Goal: Information Seeking & Learning: Learn about a topic

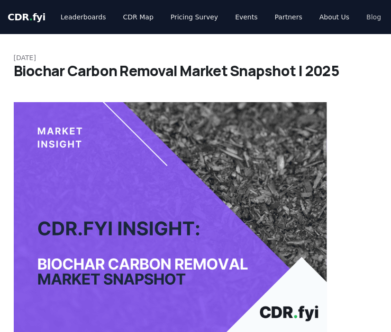
click at [366, 23] on link "Blog" at bounding box center [374, 17] width 30 height 17
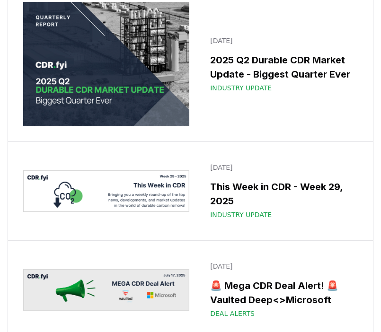
scroll to position [1387, 0]
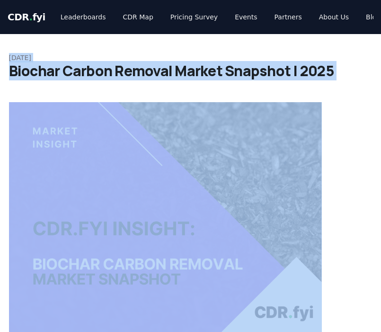
drag, startPoint x: 10, startPoint y: 58, endPoint x: 304, endPoint y: 186, distance: 320.0
copy div "September 09, 2025 Biochar Carbon Removal Market Snapshot | 2025"
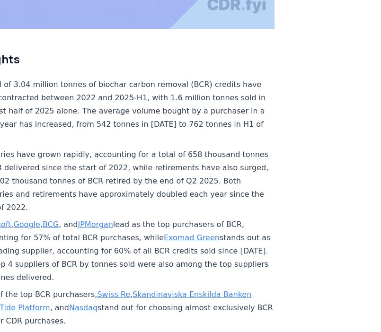
scroll to position [232, 47]
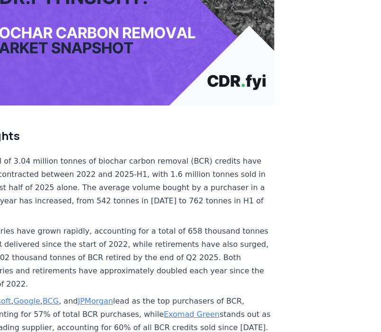
click at [113, 132] on h2 "Highlights" at bounding box center [119, 135] width 314 height 15
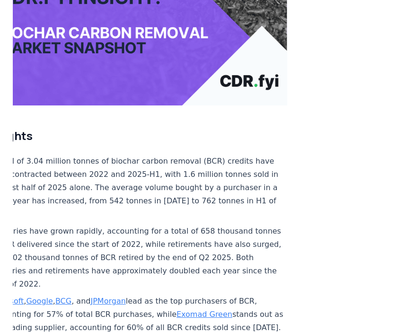
scroll to position [232, 0]
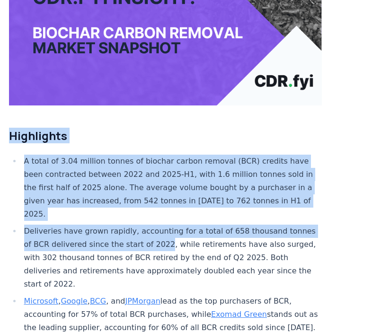
drag, startPoint x: 11, startPoint y: 119, endPoint x: 160, endPoint y: 266, distance: 208.6
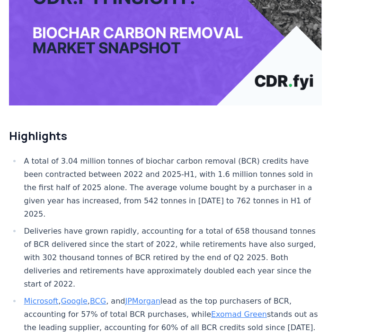
click at [166, 295] on li "Microsoft , Google , BCG , and JPMorgan lead as the top purchasers of BCR, acco…" at bounding box center [171, 328] width 301 height 66
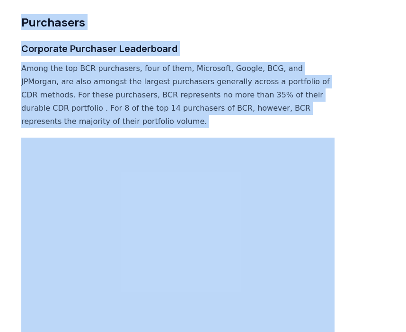
scroll to position [3952, 0]
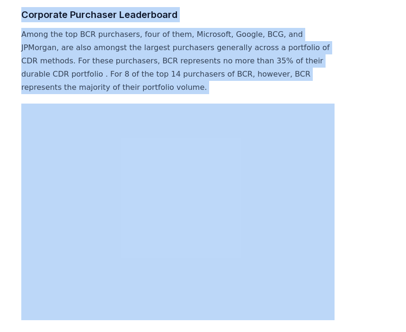
copy div "Highlights A total of 3.04 million tonnes of biochar carbon removal (BCR) credi…"
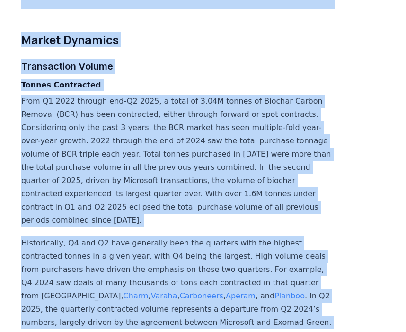
scroll to position [2477, 0]
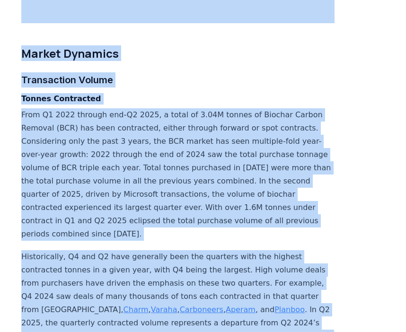
click at [160, 145] on p "From Q1 2022 through end-Q2 2025, a total of 3.04M tonnes of Biochar Carbon Rem…" at bounding box center [178, 174] width 314 height 133
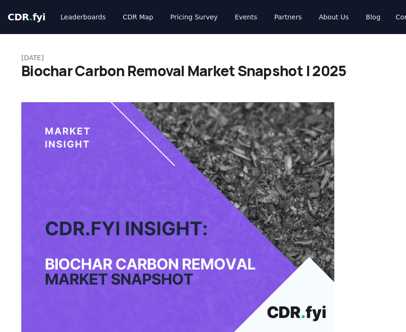
scroll to position [0, 0]
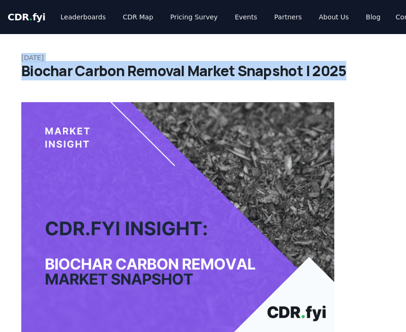
drag, startPoint x: 22, startPoint y: 54, endPoint x: 344, endPoint y: 76, distance: 323.3
click at [344, 76] on div "September 09, 2025 Biochar Carbon Removal Market Snapshot | 2025" at bounding box center [203, 66] width 364 height 27
copy div "September 09, 2025 Biochar Carbon Removal Market Snapshot | 2025"
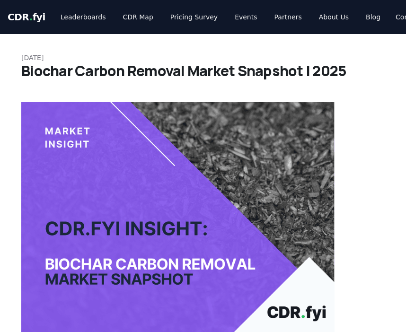
drag, startPoint x: 22, startPoint y: 58, endPoint x: 117, endPoint y: 58, distance: 95.2
click at [117, 58] on p "September 09, 2025" at bounding box center [203, 57] width 364 height 9
copy p "September 09, 2025"
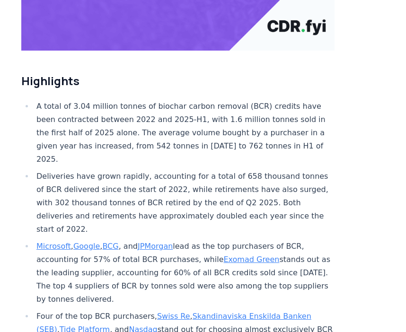
scroll to position [291, 0]
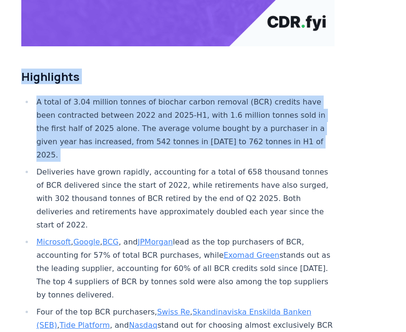
drag, startPoint x: 21, startPoint y: 67, endPoint x: 126, endPoint y: 164, distance: 142.8
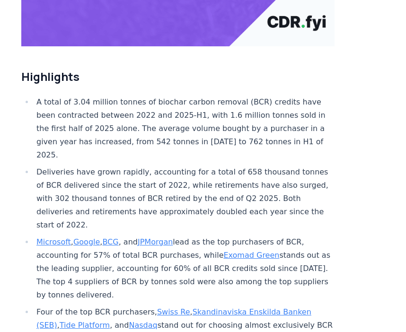
click at [147, 188] on li "Deliveries have grown rapidly, accounting for a total of 658 thousand tonnes of…" at bounding box center [184, 199] width 301 height 66
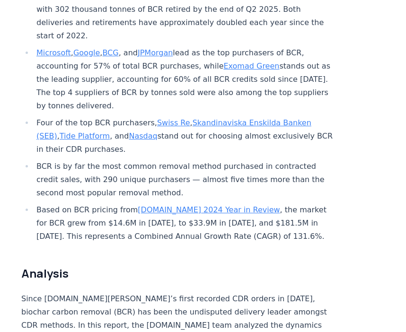
scroll to position [407, 0]
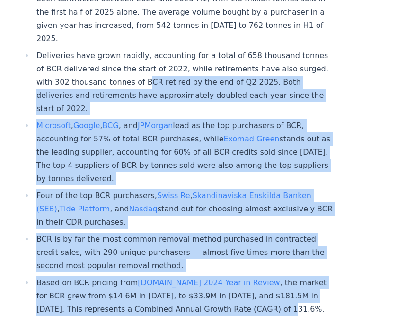
drag, startPoint x: 219, startPoint y: 274, endPoint x: 103, endPoint y: 48, distance: 254.0
click at [108, 53] on ul "A total of 3.04 million tonnes of biochar carbon removal (BCR) credits have bee…" at bounding box center [178, 147] width 314 height 337
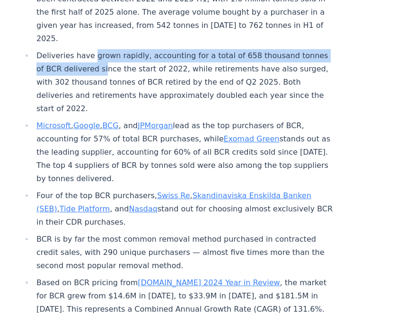
drag, startPoint x: 93, startPoint y: 44, endPoint x: 89, endPoint y: 33, distance: 11.3
click at [90, 49] on li "Deliveries have grown rapidly, accounting for a total of 658 thousand tonnes of…" at bounding box center [184, 82] width 301 height 66
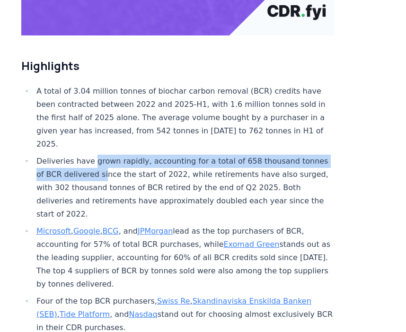
scroll to position [230, 0]
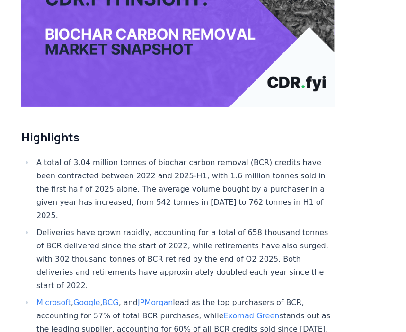
click at [24, 130] on h2 "Highlights" at bounding box center [178, 137] width 314 height 15
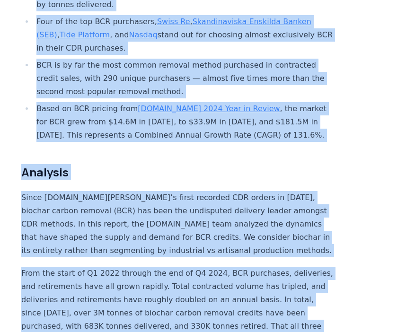
scroll to position [597, 0]
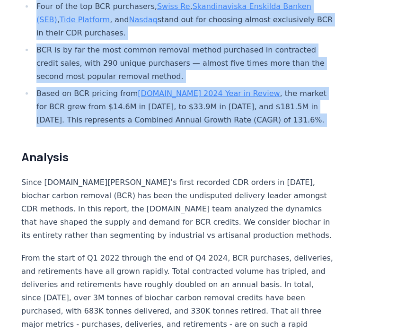
drag, startPoint x: 24, startPoint y: 124, endPoint x: 248, endPoint y: 105, distance: 224.8
copy div "Highlights A total of 3.04 million tonnes of biochar carbon removal (BCR) credi…"
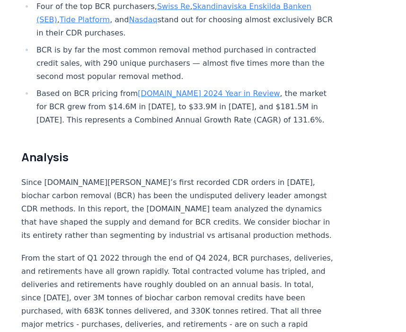
click at [32, 150] on h2 "Analysis" at bounding box center [178, 157] width 314 height 15
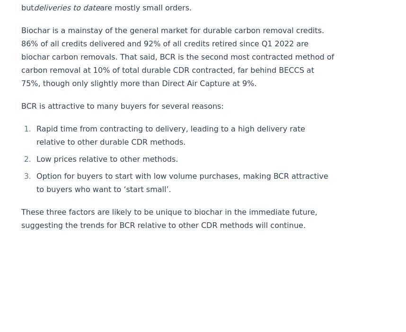
scroll to position [1340, 0]
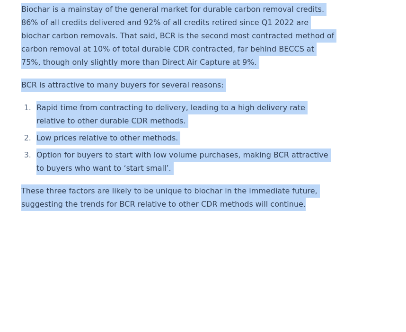
drag, startPoint x: 22, startPoint y: 124, endPoint x: 312, endPoint y: 152, distance: 290.7
copy div "Analysis Since CDR.fyi’s first recorded CDR orders in 2019, biochar carbon remo…"
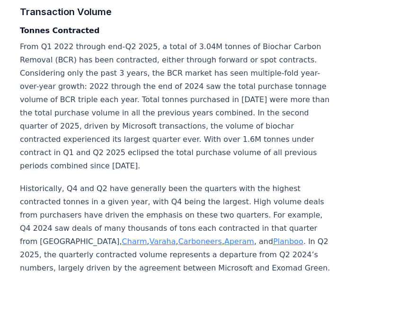
scroll to position [2559, 1]
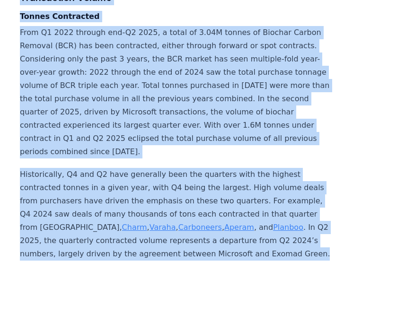
drag, startPoint x: 21, startPoint y: 47, endPoint x: 246, endPoint y: 191, distance: 267.3
copy div "Market Dynamics Transaction Volume Tonnes Contracted From Q1 2022 through end-Q…"
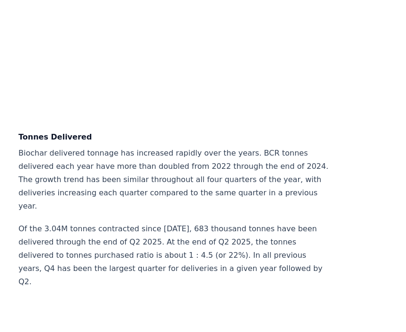
scroll to position [2938, 3]
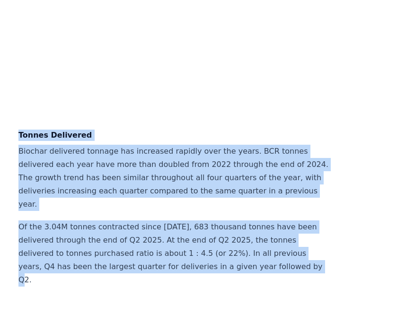
drag, startPoint x: 18, startPoint y: 72, endPoint x: 208, endPoint y: 188, distance: 222.6
copy div "Tonnes Delivered Biochar delivered tonnage has increased rapidly over the years…"
click at [170, 221] on p "Of the 3.04M tonnes contracted since 2022, 683 thousand tonnes have been delive…" at bounding box center [175, 254] width 314 height 66
drag, startPoint x: 208, startPoint y: 191, endPoint x: 15, endPoint y: 68, distance: 229.1
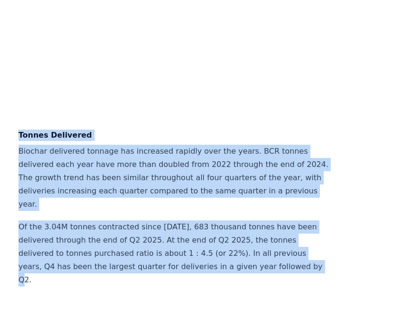
copy div "Tonnes Delivered Biochar delivered tonnage has increased rapidly over the years…"
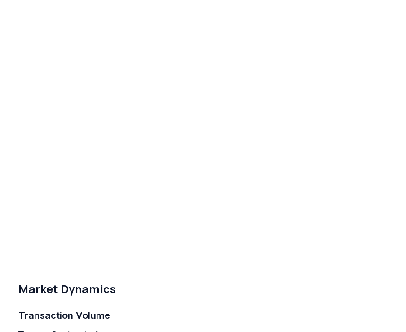
scroll to position [2361, 3]
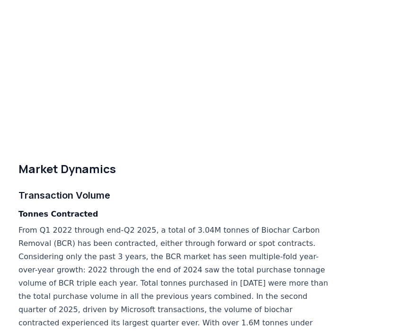
click at [218, 251] on p "From Q1 2022 through end-Q2 2025, a total of 3.04M tonnes of Biochar Carbon Rem…" at bounding box center [175, 290] width 314 height 133
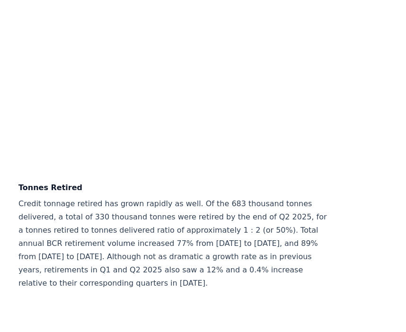
scroll to position [3266, 3]
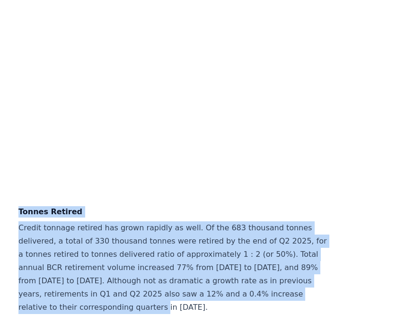
drag, startPoint x: 19, startPoint y: 122, endPoint x: 285, endPoint y: 204, distance: 277.9
click at [285, 204] on div "Highlights A total of 3.04 million tonnes of biochar carbon removal (BCR) credi…" at bounding box center [175, 127] width 314 height 6582
copy div "Tonnes Retired Credit tonnage retired has grown rapidly as well. Of the 683 tho…"
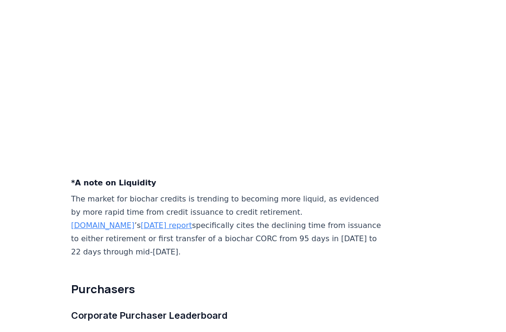
scroll to position [3661, 0]
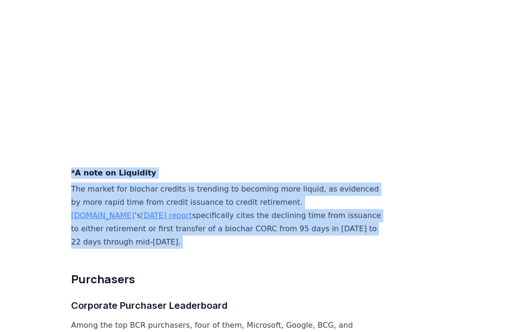
drag, startPoint x: 68, startPoint y: 68, endPoint x: 279, endPoint y: 135, distance: 221.7
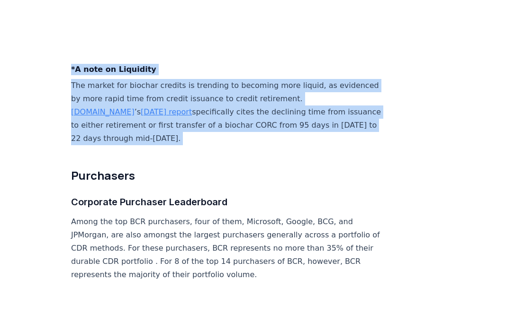
scroll to position [3748, 0]
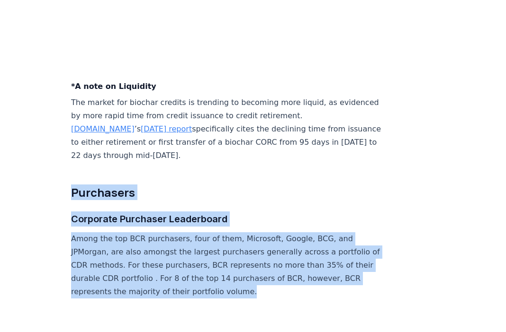
drag, startPoint x: 68, startPoint y: 73, endPoint x: 255, endPoint y: 177, distance: 214.3
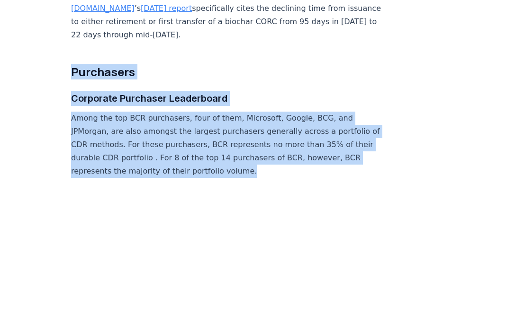
scroll to position [3865, 0]
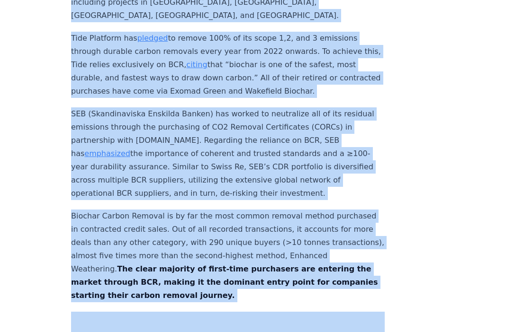
scroll to position [4650, 0]
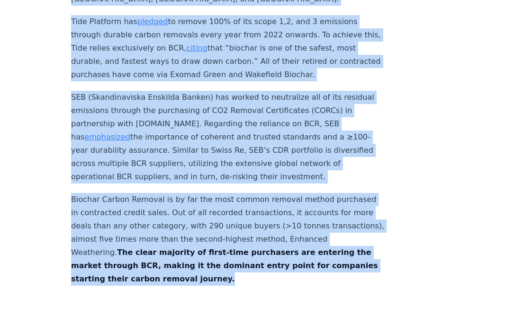
drag, startPoint x: 70, startPoint y: 155, endPoint x: 351, endPoint y: 123, distance: 283.6
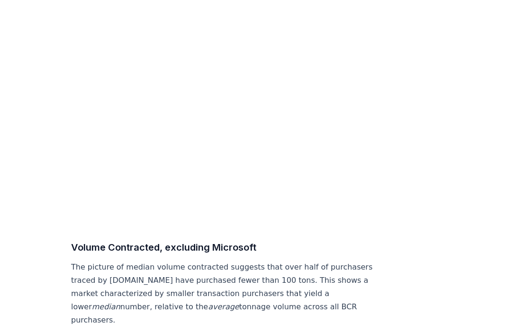
scroll to position [4941, 0]
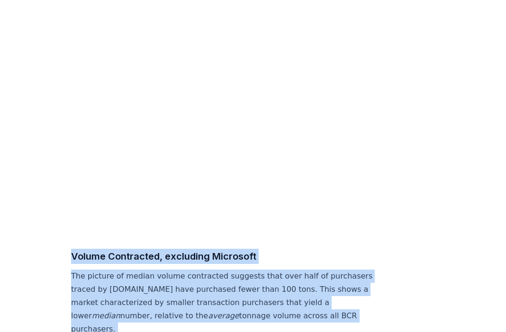
drag, startPoint x: 72, startPoint y: 99, endPoint x: 164, endPoint y: 254, distance: 181.0
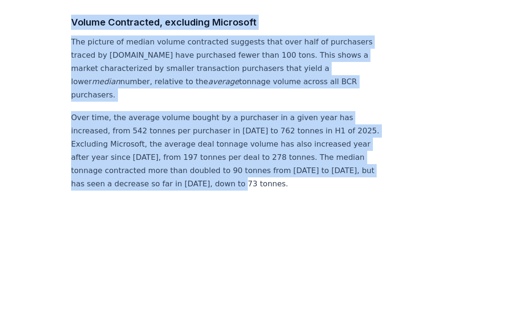
scroll to position [5165, 0]
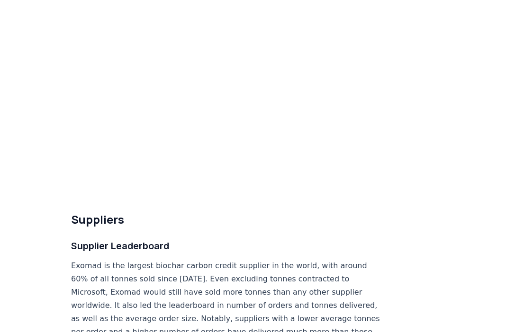
scroll to position [5417, 0]
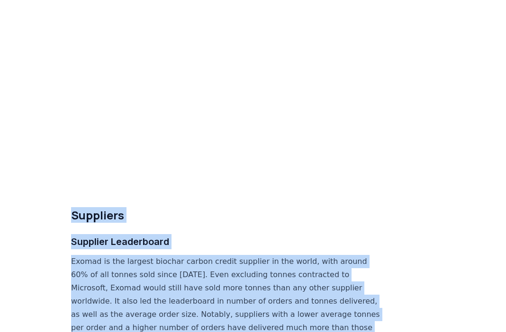
drag, startPoint x: 224, startPoint y: 201, endPoint x: 71, endPoint y: 45, distance: 218.0
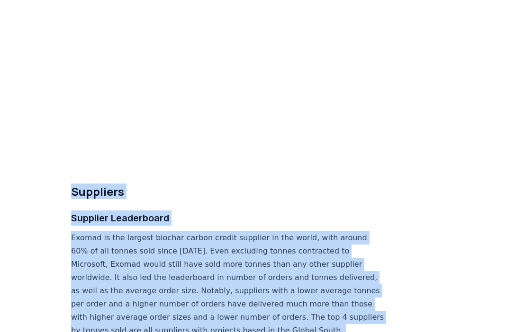
scroll to position [5448, 0]
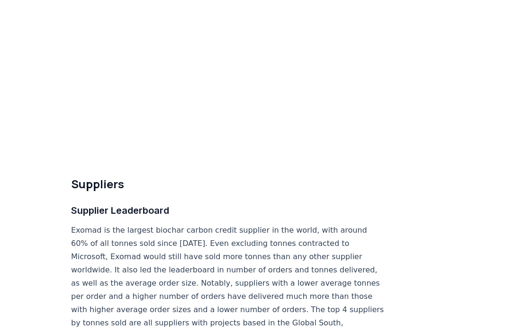
click at [247, 224] on p "Exomad is the largest biochar carbon credit supplier in the world, with around …" at bounding box center [228, 290] width 314 height 133
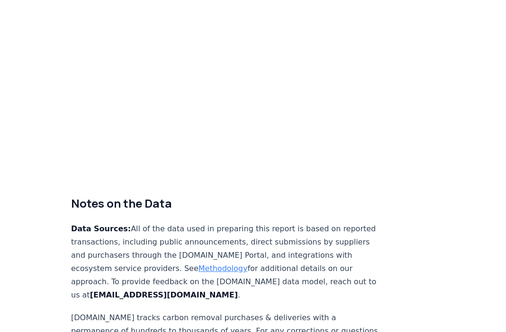
scroll to position [5991, 0]
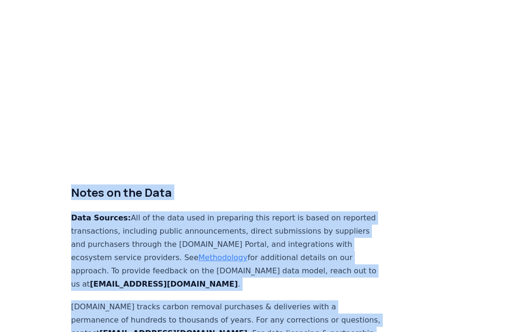
drag, startPoint x: 70, startPoint y: 9, endPoint x: 327, endPoint y: 269, distance: 366.0
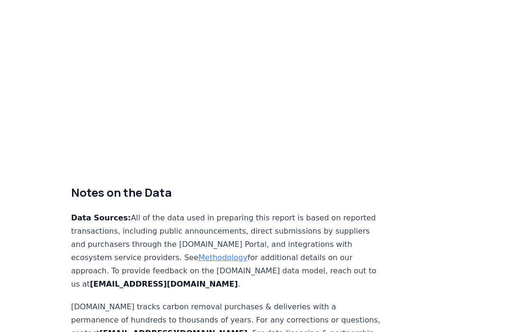
drag, startPoint x: 327, startPoint y: 269, endPoint x: 331, endPoint y: 275, distance: 6.8
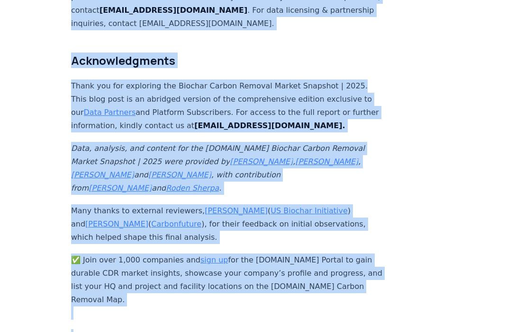
scroll to position [6322, 0]
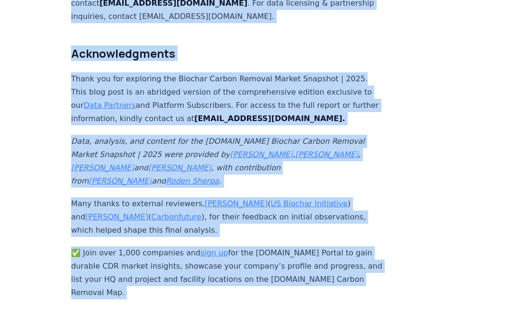
drag, startPoint x: 72, startPoint y: 9, endPoint x: 329, endPoint y: 73, distance: 265.3
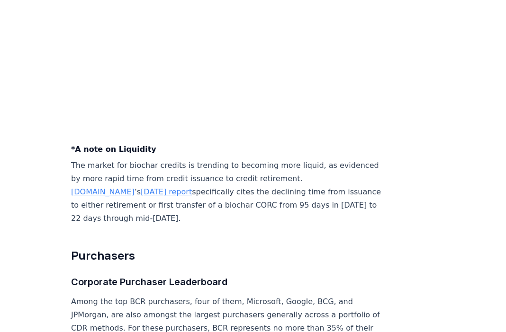
click at [323, 296] on p "Among the top BCR purchasers, four of them, Microsoft, Google, BCG, and JPMorga…" at bounding box center [228, 329] width 314 height 66
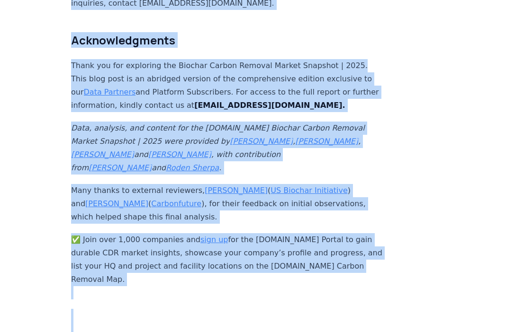
scroll to position [6344, 0]
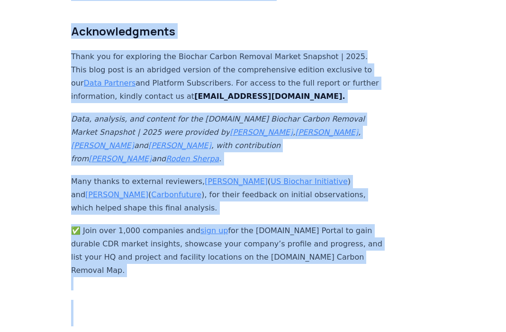
drag, startPoint x: 69, startPoint y: 59, endPoint x: 275, endPoint y: 150, distance: 225.6
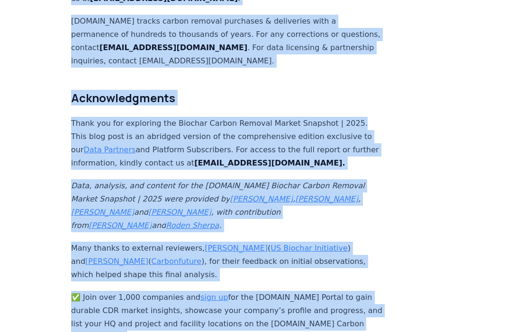
scroll to position [6315, 0]
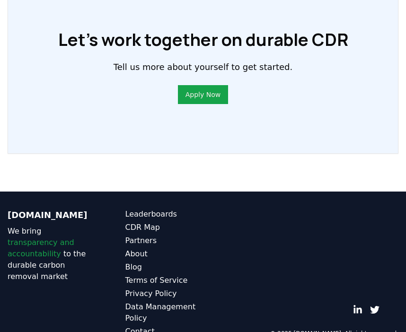
scroll to position [793, 0]
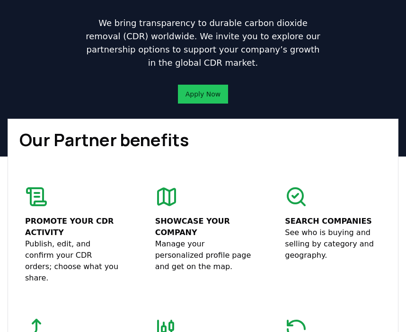
scroll to position [187, 0]
